Goal: Check status: Check status

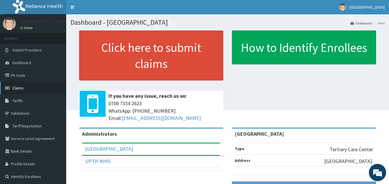
click at [22, 86] on span "Claims" at bounding box center [17, 87] width 11 height 5
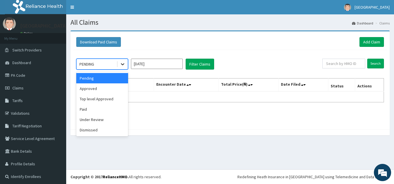
click at [122, 62] on icon at bounding box center [123, 64] width 6 height 6
click at [178, 64] on input "[DATE]" at bounding box center [157, 64] width 52 height 10
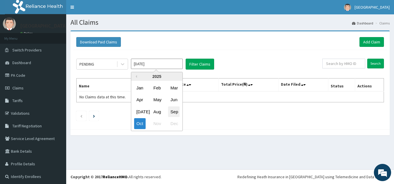
click at [177, 113] on div "Sep" at bounding box center [174, 111] width 12 height 11
type input "Sep 2025"
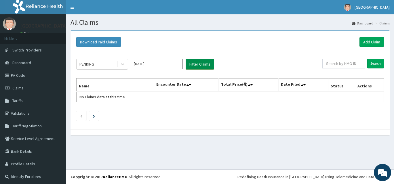
click at [197, 65] on button "Filter Claims" at bounding box center [200, 64] width 28 height 11
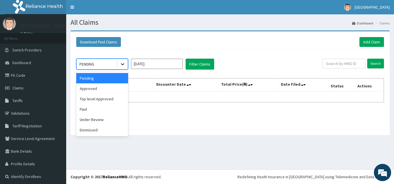
click at [122, 65] on icon at bounding box center [123, 64] width 6 height 6
click at [102, 79] on div "Pending" at bounding box center [102, 78] width 52 height 10
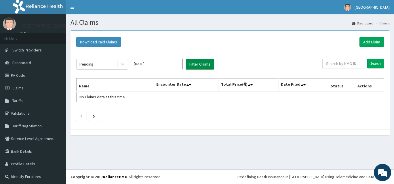
click at [206, 62] on button "Filter Claims" at bounding box center [200, 64] width 28 height 11
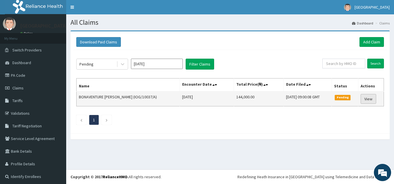
click at [368, 98] on link "View" at bounding box center [369, 99] width 16 height 10
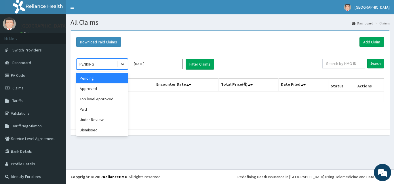
click at [119, 65] on div at bounding box center [122, 64] width 10 height 10
click at [98, 91] on div "Approved" at bounding box center [102, 88] width 52 height 10
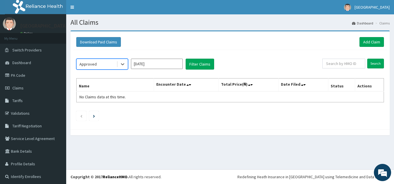
click at [167, 64] on input "Oct 2025" at bounding box center [157, 64] width 52 height 10
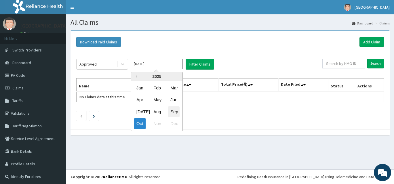
click at [172, 111] on div "Sep" at bounding box center [174, 111] width 12 height 11
type input "Sep 2025"
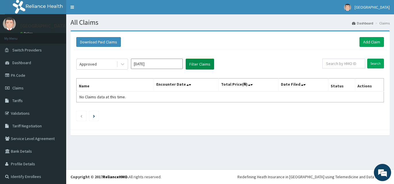
click at [206, 64] on button "Filter Claims" at bounding box center [200, 64] width 28 height 11
click at [206, 63] on button "Filter Claims" at bounding box center [200, 64] width 28 height 11
click at [125, 64] on icon at bounding box center [123, 64] width 6 height 6
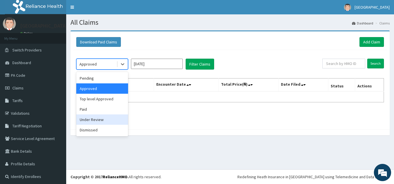
click at [121, 121] on div "Under Review" at bounding box center [102, 120] width 52 height 10
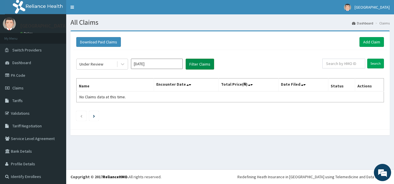
click at [205, 65] on button "Filter Claims" at bounding box center [200, 64] width 28 height 11
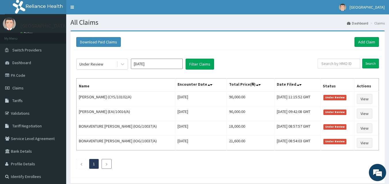
click at [107, 164] on icon "Next page" at bounding box center [106, 164] width 3 height 3
click at [78, 161] on li at bounding box center [81, 164] width 10 height 10
click at [104, 163] on li at bounding box center [107, 164] width 10 height 10
click at [109, 164] on li at bounding box center [107, 164] width 10 height 10
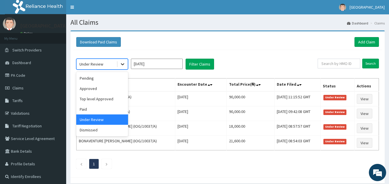
click at [122, 64] on icon at bounding box center [122, 65] width 3 height 2
click at [116, 92] on div "Approved" at bounding box center [102, 88] width 52 height 10
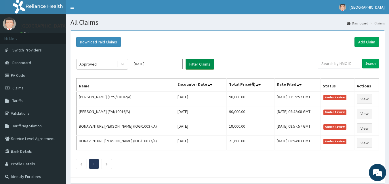
click at [200, 63] on button "Filter Claims" at bounding box center [200, 64] width 28 height 11
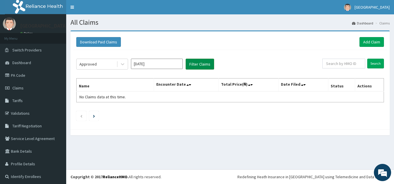
click at [194, 64] on button "Filter Claims" at bounding box center [200, 64] width 28 height 11
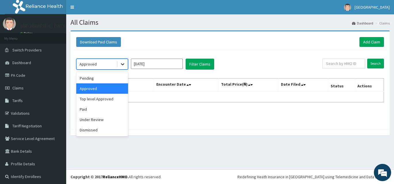
click at [123, 66] on icon at bounding box center [123, 64] width 6 height 6
click at [109, 98] on div "Top level Approved" at bounding box center [102, 99] width 52 height 10
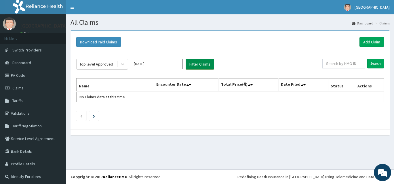
click at [202, 64] on button "Filter Claims" at bounding box center [200, 64] width 28 height 11
click at [201, 63] on button "Filter Claims" at bounding box center [200, 64] width 28 height 11
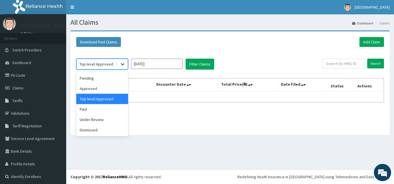
click at [122, 63] on icon at bounding box center [123, 64] width 6 height 6
click at [95, 132] on div "Dismissed" at bounding box center [102, 130] width 52 height 10
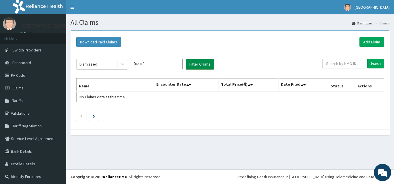
click at [195, 66] on button "Filter Claims" at bounding box center [200, 64] width 28 height 11
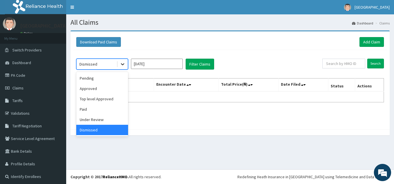
click at [125, 66] on div at bounding box center [122, 64] width 10 height 10
click at [116, 108] on div "Paid" at bounding box center [102, 109] width 52 height 10
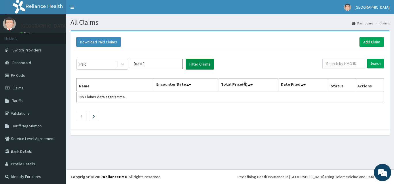
click at [206, 64] on button "Filter Claims" at bounding box center [200, 64] width 28 height 11
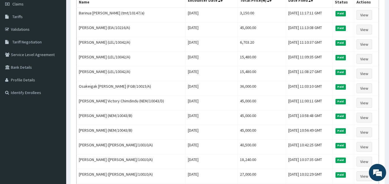
scroll to position [29, 0]
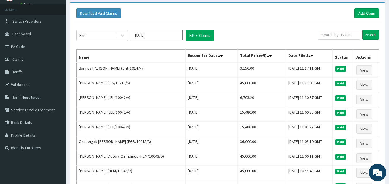
click at [260, 12] on div "Download Paid Claims Add Claim" at bounding box center [227, 13] width 303 height 10
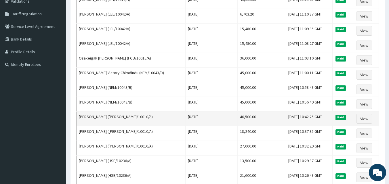
scroll to position [2, 0]
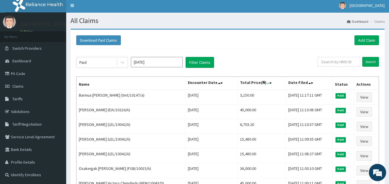
click at [267, 82] on icon at bounding box center [268, 83] width 2 height 4
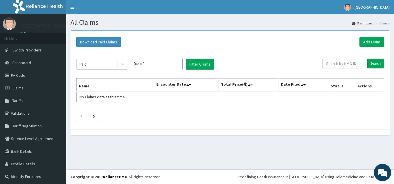
click at [250, 85] on icon at bounding box center [251, 85] width 2 height 4
click at [81, 117] on icon "Previous page" at bounding box center [81, 116] width 3 height 3
click at [244, 85] on th "Total Price(₦)" at bounding box center [248, 85] width 60 height 13
click at [250, 85] on icon at bounding box center [251, 85] width 2 height 4
click at [96, 117] on li at bounding box center [93, 116] width 9 height 10
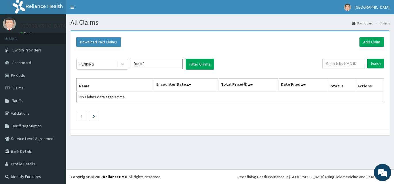
click at [177, 63] on input "Oct 2025" at bounding box center [157, 64] width 52 height 10
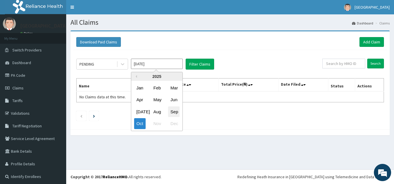
click at [174, 113] on div "Sep" at bounding box center [174, 111] width 12 height 11
type input "Sep 2025"
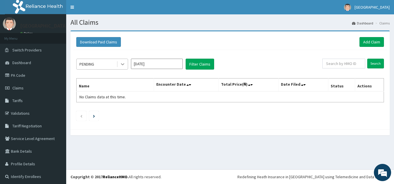
click at [123, 63] on icon at bounding box center [123, 64] width 6 height 6
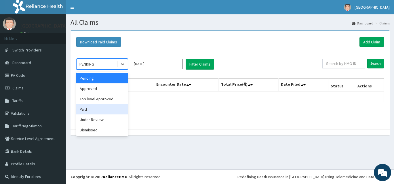
click at [109, 109] on div "Paid" at bounding box center [102, 109] width 52 height 10
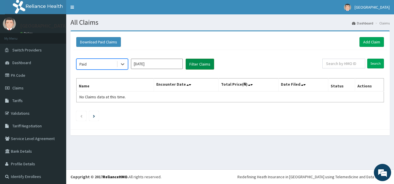
click at [201, 62] on button "Filter Claims" at bounding box center [200, 64] width 28 height 11
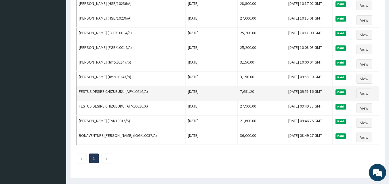
scroll to position [318, 0]
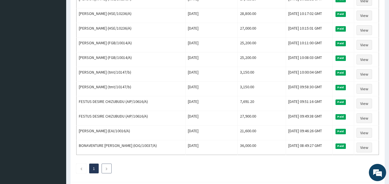
click at [109, 169] on li at bounding box center [107, 169] width 10 height 10
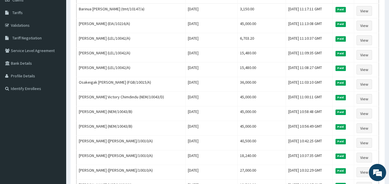
scroll to position [2, 0]
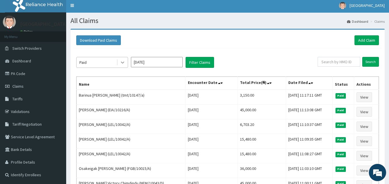
click at [122, 63] on icon at bounding box center [123, 63] width 6 height 6
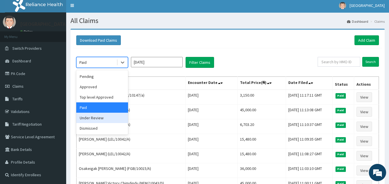
click at [104, 121] on div "Under Review" at bounding box center [102, 118] width 52 height 10
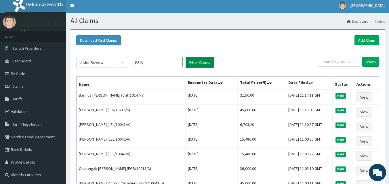
click at [202, 62] on button "Filter Claims" at bounding box center [200, 62] width 28 height 11
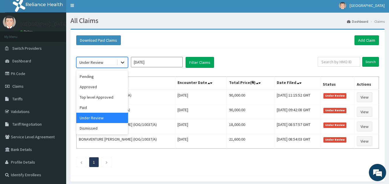
click at [123, 62] on icon at bounding box center [123, 63] width 6 height 6
click at [116, 97] on div "Top level Approved" at bounding box center [102, 97] width 52 height 10
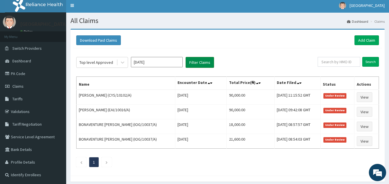
click at [192, 62] on button "Filter Claims" at bounding box center [200, 62] width 28 height 11
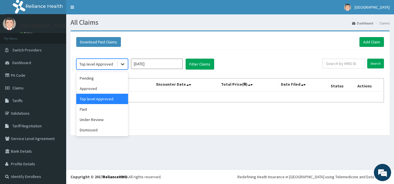
click at [125, 62] on icon at bounding box center [123, 64] width 6 height 6
click at [115, 88] on div "Approved" at bounding box center [102, 88] width 52 height 10
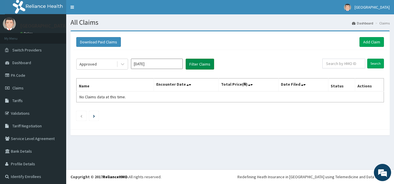
click at [205, 63] on button "Filter Claims" at bounding box center [200, 64] width 28 height 11
click at [191, 64] on button "Filter Claims" at bounding box center [200, 64] width 28 height 11
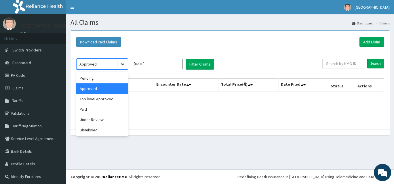
click at [121, 62] on icon at bounding box center [123, 64] width 6 height 6
click at [109, 78] on div "Pending" at bounding box center [102, 78] width 52 height 10
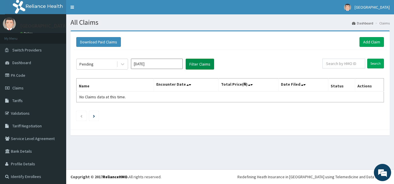
click at [201, 66] on button "Filter Claims" at bounding box center [200, 64] width 28 height 11
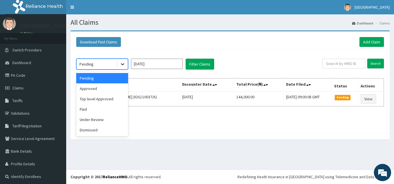
click at [123, 65] on icon at bounding box center [122, 65] width 3 height 2
click at [108, 129] on div "Dismissed" at bounding box center [102, 130] width 52 height 10
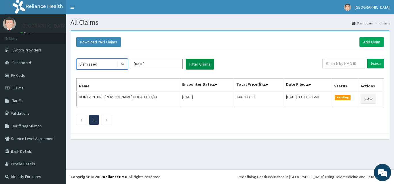
click at [195, 65] on button "Filter Claims" at bounding box center [200, 64] width 28 height 11
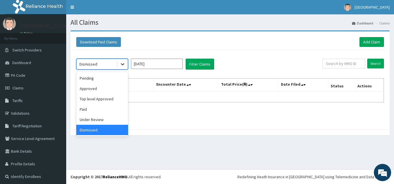
click at [124, 63] on icon at bounding box center [123, 64] width 6 height 6
click at [112, 121] on div "Under Review" at bounding box center [102, 120] width 52 height 10
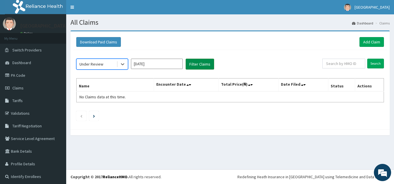
click at [199, 64] on button "Filter Claims" at bounding box center [200, 64] width 28 height 11
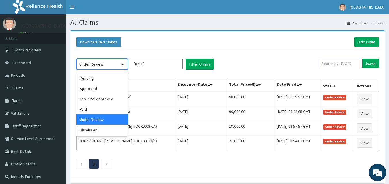
click at [123, 63] on icon at bounding box center [123, 64] width 6 height 6
click at [111, 89] on div "Approved" at bounding box center [102, 88] width 52 height 10
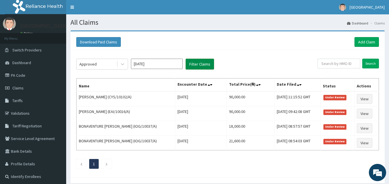
click at [194, 66] on button "Filter Claims" at bounding box center [200, 64] width 28 height 11
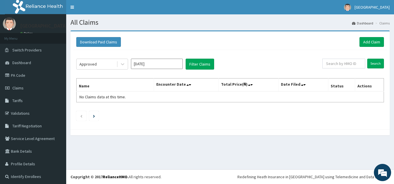
click at [245, 84] on th "Total Price(₦)" at bounding box center [248, 85] width 60 height 13
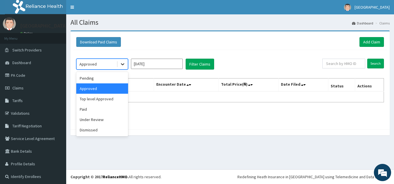
click at [124, 64] on icon at bounding box center [123, 64] width 6 height 6
click at [110, 107] on div "Paid" at bounding box center [102, 109] width 52 height 10
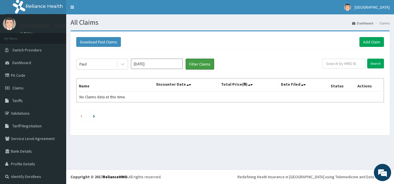
drag, startPoint x: 194, startPoint y: 64, endPoint x: 215, endPoint y: 83, distance: 27.5
click at [215, 83] on div "Paid Sep 2025 Filter Claims Search Name Encounter Date Total Price(₦) Date File…" at bounding box center [229, 88] width 313 height 77
drag, startPoint x: 205, startPoint y: 65, endPoint x: 209, endPoint y: 70, distance: 6.7
click at [209, 70] on button "Filter Claims" at bounding box center [200, 64] width 28 height 11
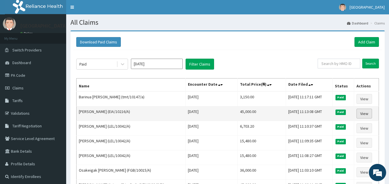
click at [367, 113] on link "View" at bounding box center [365, 114] width 16 height 10
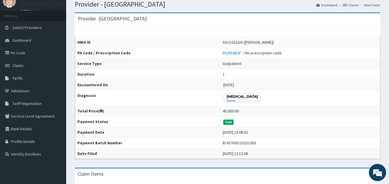
scroll to position [23, 0]
drag, startPoint x: 329, startPoint y: 161, endPoint x: 313, endPoint y: 195, distance: 37.3
